Goal: Task Accomplishment & Management: Manage account settings

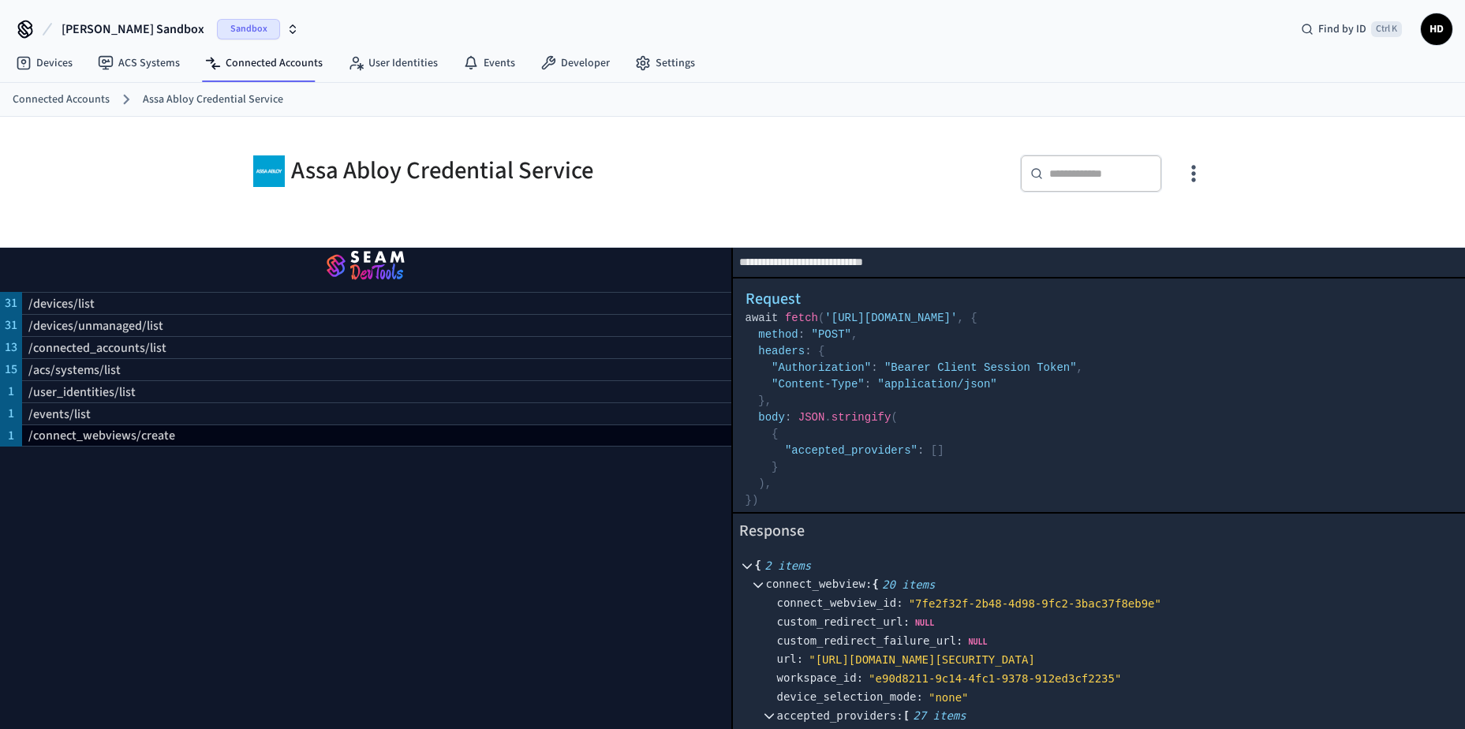
scroll to position [842, 0]
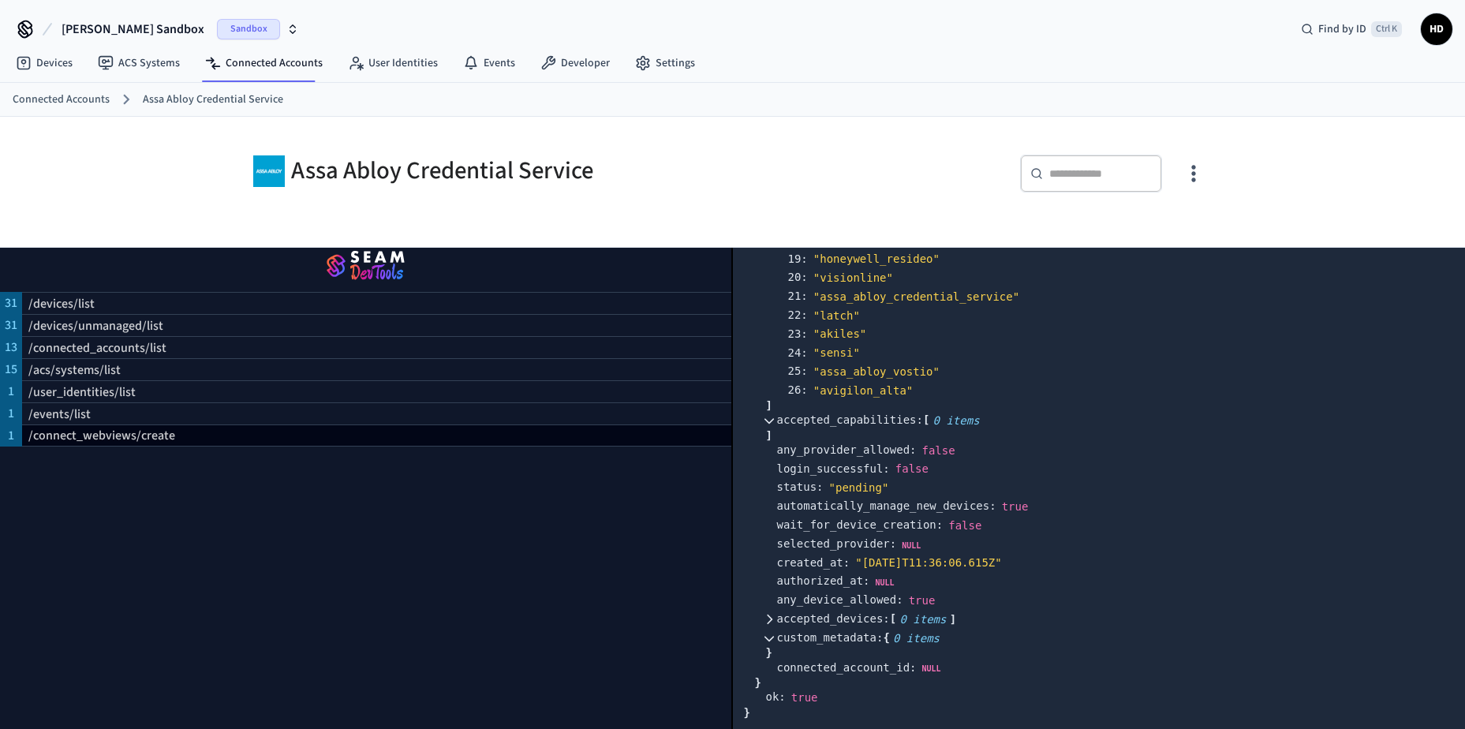
click at [21, 25] on icon at bounding box center [25, 29] width 25 height 25
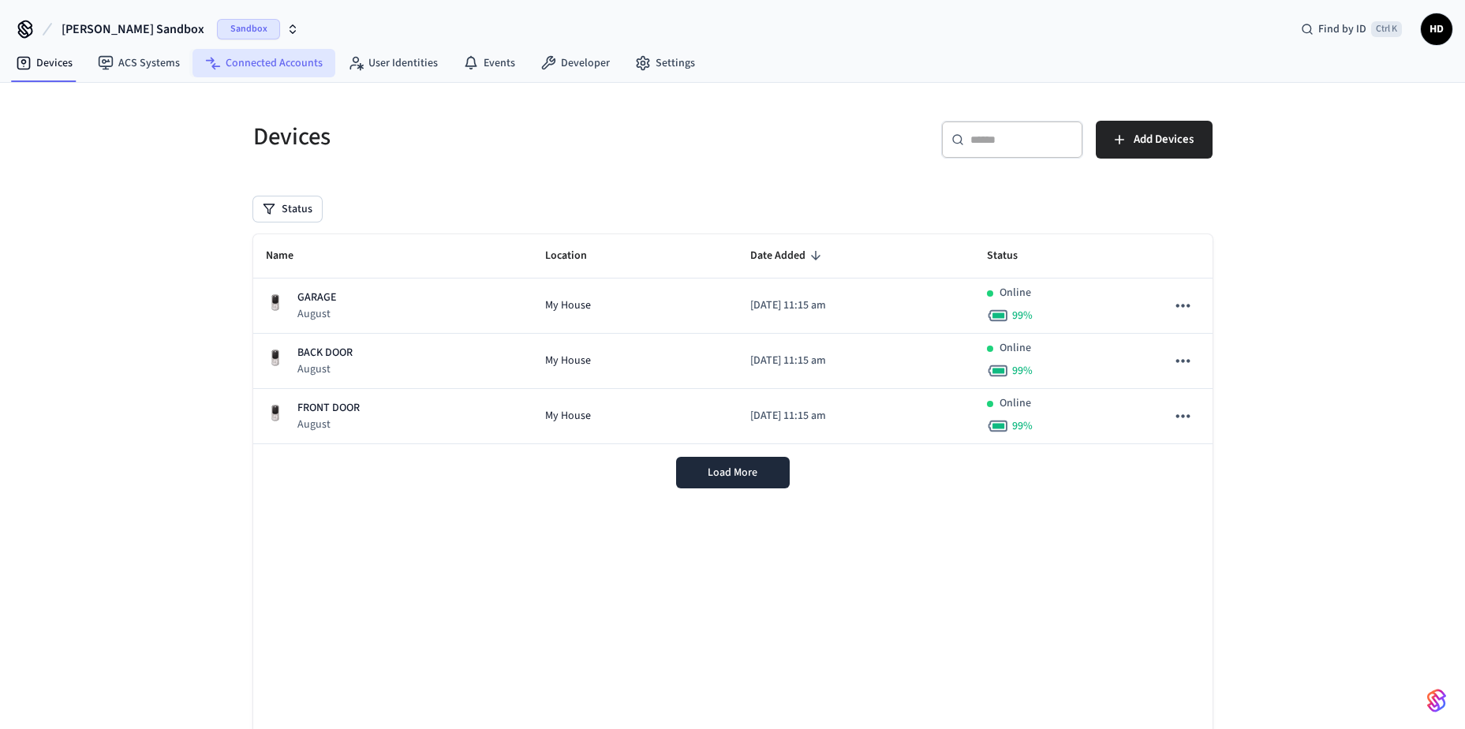
click at [298, 65] on link "Connected Accounts" at bounding box center [264, 63] width 143 height 28
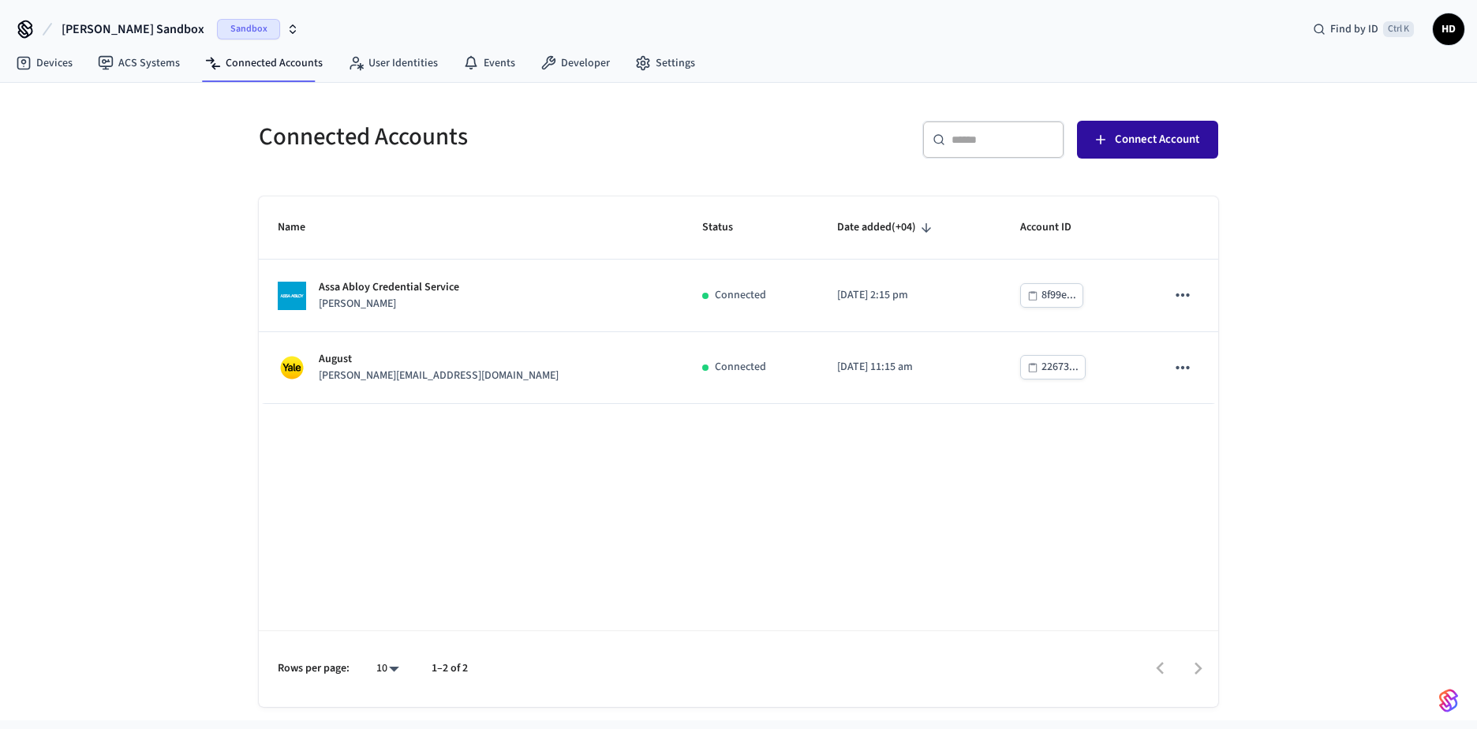
click at [1120, 144] on span "Connect Account" at bounding box center [1157, 139] width 84 height 21
